Goal: Transaction & Acquisition: Obtain resource

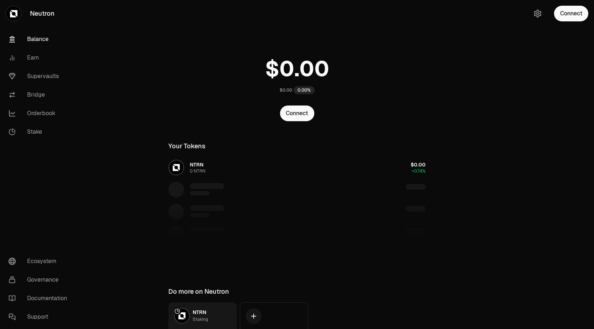
click at [51, 41] on link "Balance" at bounding box center [40, 39] width 74 height 19
click at [564, 14] on button "Connect" at bounding box center [571, 14] width 34 height 16
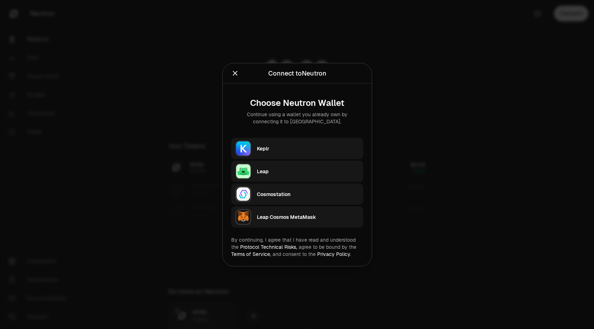
click at [253, 150] on button "Keplr" at bounding box center [297, 148] width 132 height 21
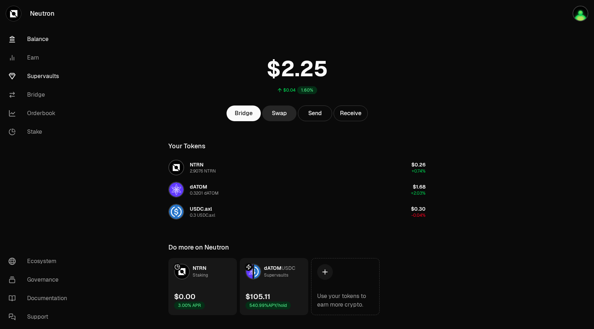
click at [55, 75] on link "Supervaults" at bounding box center [40, 76] width 74 height 19
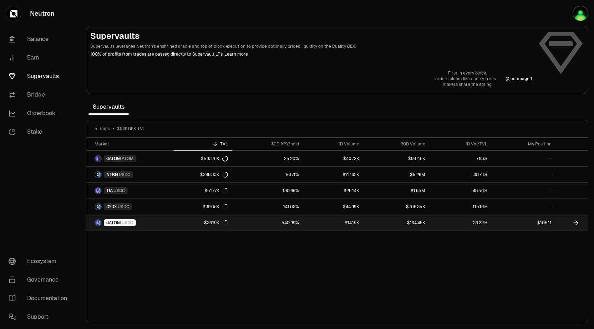
click at [534, 225] on link "$105.11" at bounding box center [523, 223] width 64 height 16
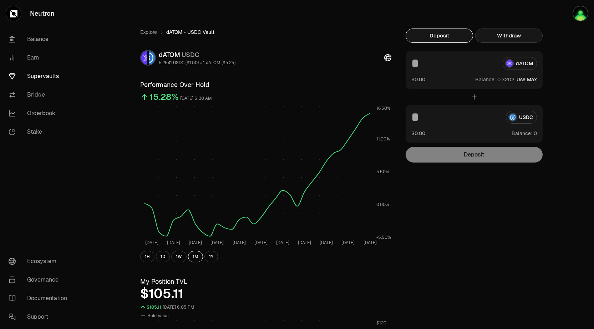
click at [511, 39] on button "Withdraw" at bounding box center [508, 36] width 67 height 14
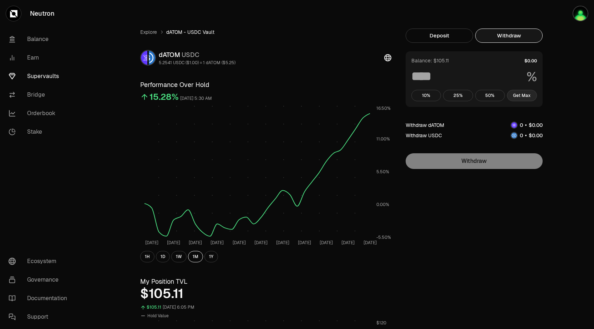
click at [521, 96] on button "Get Max" at bounding box center [522, 95] width 30 height 11
type input "***"
